Goal: Use online tool/utility: Use online tool/utility

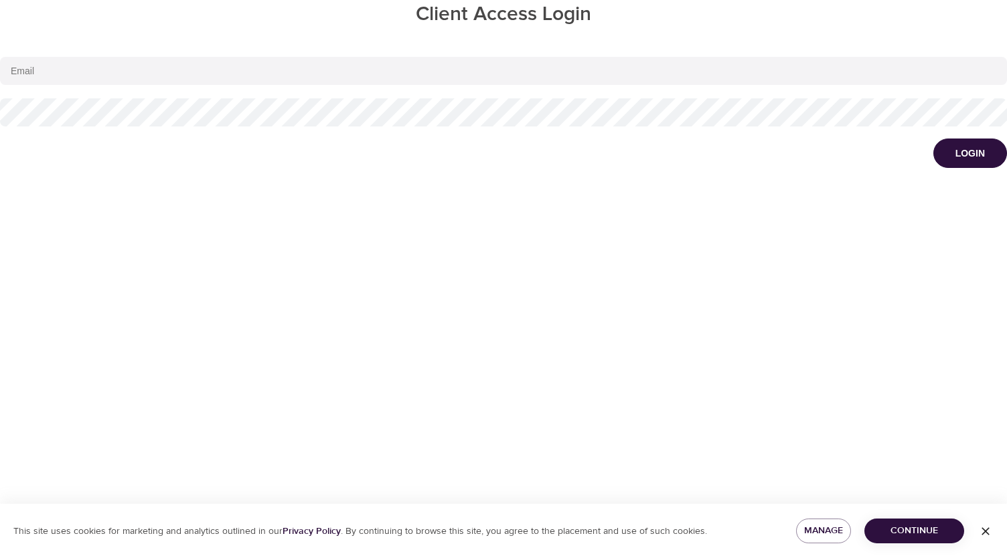
type input "[EMAIL_ADDRESS][DOMAIN_NAME]"
click at [910, 535] on span "Continue" at bounding box center [914, 531] width 78 height 17
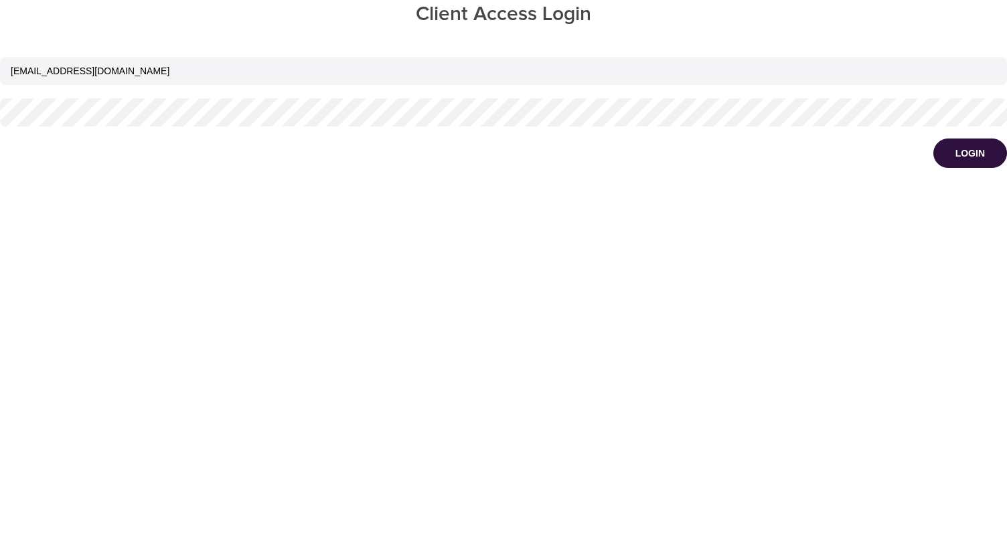
click at [250, 483] on div "Client Access Login [EMAIL_ADDRESS][DOMAIN_NAME] Login" at bounding box center [503, 279] width 1007 height 558
click at [973, 155] on div "Login" at bounding box center [969, 153] width 29 height 13
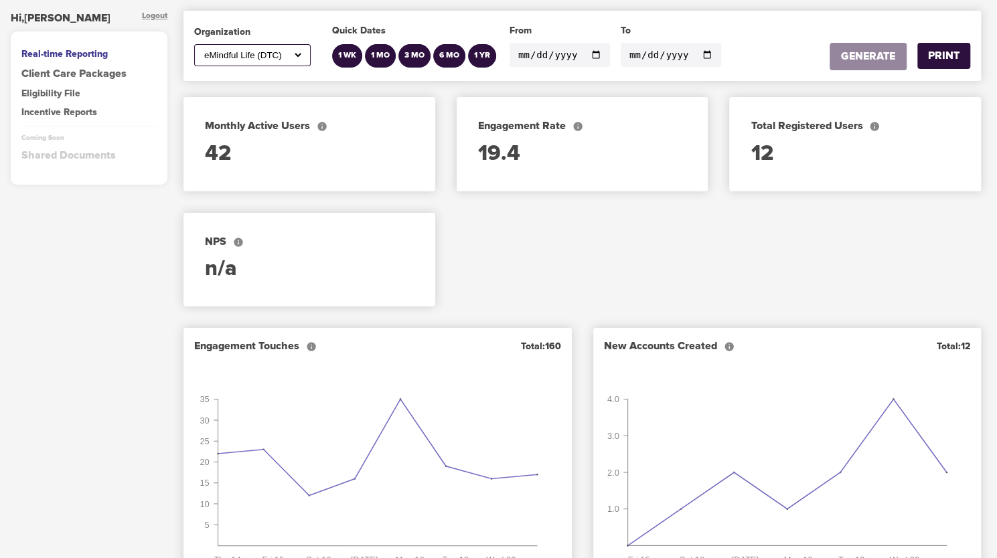
click at [298, 54] on select "All ABC Corp ADM AECOM Aetna AFCU [PERSON_NAME], Inc Alltrust Employees Alltrus…" at bounding box center [253, 55] width 102 height 11
select select "700"
click at [202, 50] on select "All ABC Corp ADM AECOM Aetna AFCU [PERSON_NAME], Inc Alltrust Employees Alltrus…" at bounding box center [253, 55] width 102 height 11
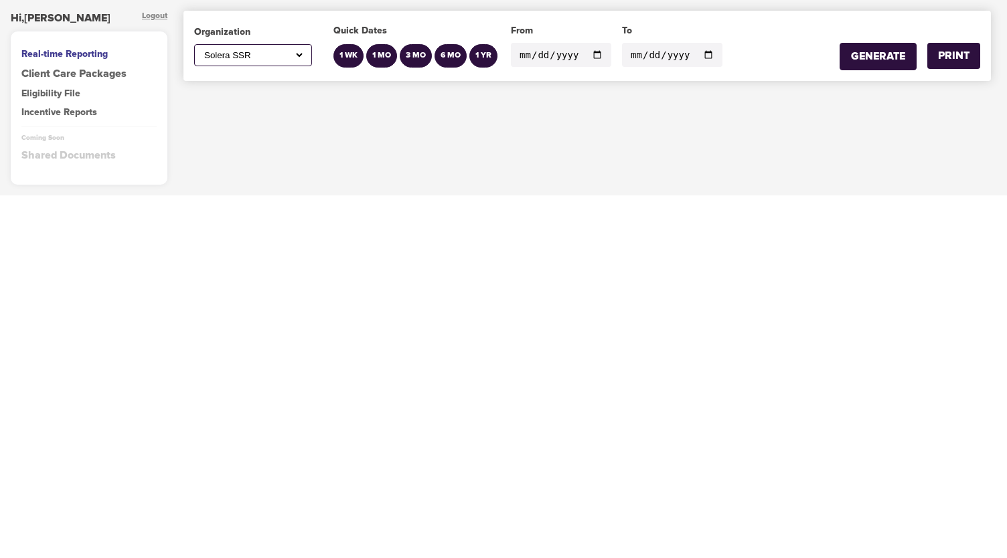
click at [588, 52] on input "[DATE]" at bounding box center [561, 55] width 100 height 24
type input "[DATE]"
click at [900, 56] on div "GENERATE" at bounding box center [878, 56] width 54 height 15
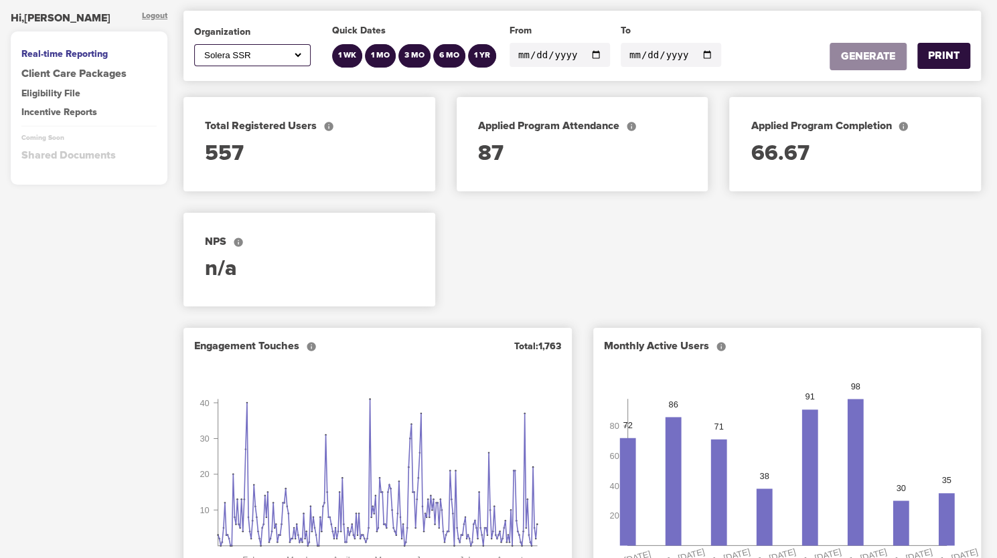
click at [299, 56] on select "All ABC Corp ADM AECOM Aetna AFCU [PERSON_NAME], Inc Alltrust Employees Alltrus…" at bounding box center [253, 55] width 102 height 11
select select "597"
click at [202, 50] on select "All ABC Corp ADM AECOM Aetna AFCU [PERSON_NAME], Inc Alltrust Employees Alltrus…" at bounding box center [253, 55] width 102 height 11
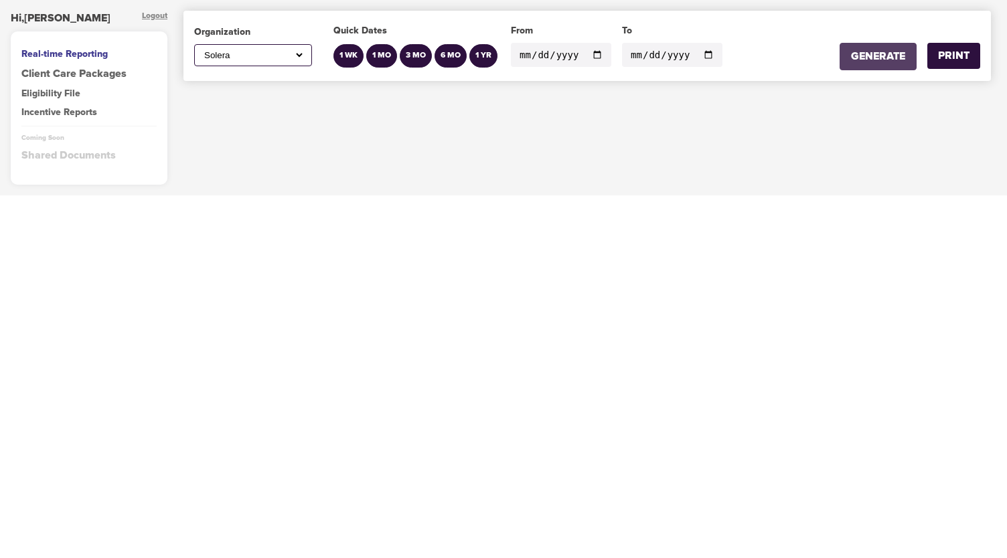
click at [890, 52] on div "GENERATE" at bounding box center [878, 56] width 54 height 15
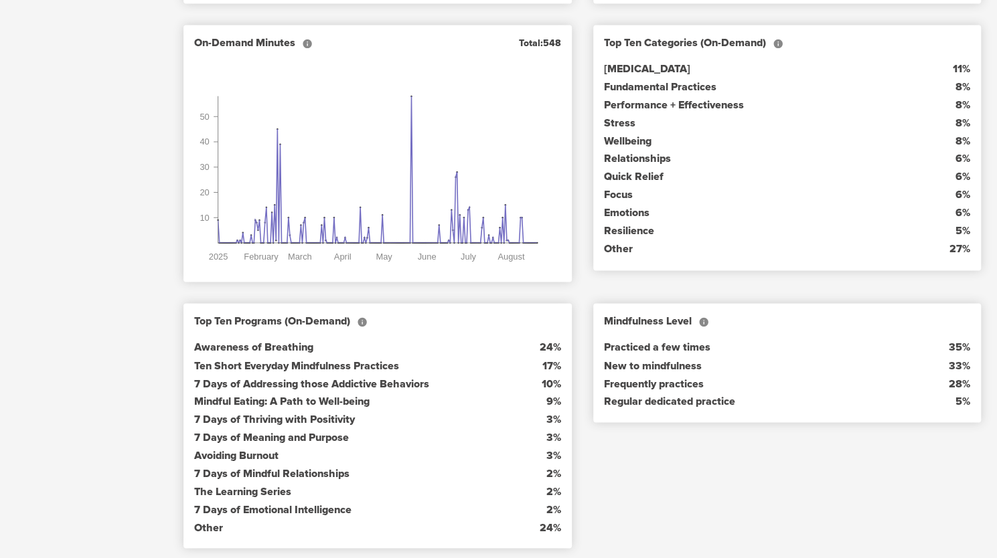
scroll to position [1144, 0]
